Goal: Share content: Share content

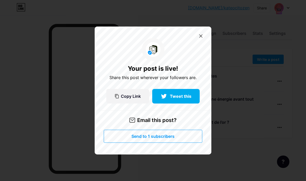
click at [207, 44] on div "Your post is live! Share this post wherever your followers are. Copy Link Tweet…" at bounding box center [153, 90] width 117 height 128
click at [201, 38] on icon at bounding box center [200, 35] width 3 height 3
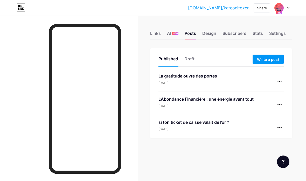
click at [270, 77] on div "La gratitude ouvre des portes [DATE]" at bounding box center [221, 82] width 125 height 19
click at [280, 80] on icon at bounding box center [280, 80] width 4 height 1
click at [266, 92] on li "Copy Link" at bounding box center [264, 92] width 40 height 11
click at [267, 90] on li "Copy Link" at bounding box center [264, 92] width 40 height 11
click at [193, 75] on div "La gratitude ouvre des portes" at bounding box center [188, 76] width 59 height 6
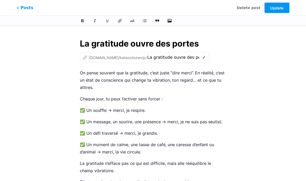
click at [201, 58] on icon at bounding box center [203, 57] width 5 height 5
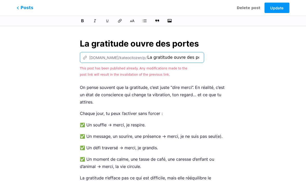
click at [147, 58] on input "La gratitude ouvre des portes" at bounding box center [173, 57] width 52 height 6
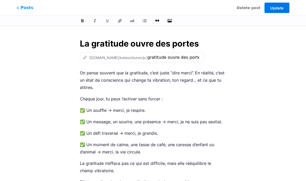
click at [276, 5] on button "Update" at bounding box center [277, 8] width 25 height 10
type input "gratitude-ouvre-des-portes"
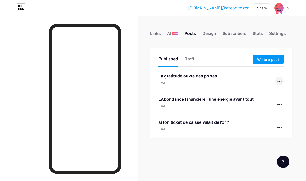
click at [282, 81] on icon at bounding box center [280, 80] width 4 height 1
click at [266, 92] on li "Copy Link" at bounding box center [264, 92] width 40 height 11
